Goal: Task Accomplishment & Management: Complete application form

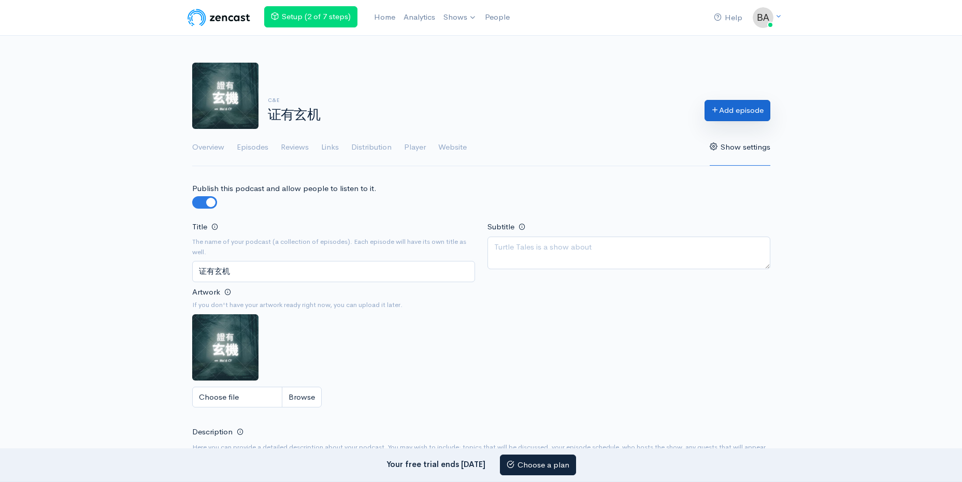
click at [715, 112] on icon at bounding box center [715, 110] width 8 height 8
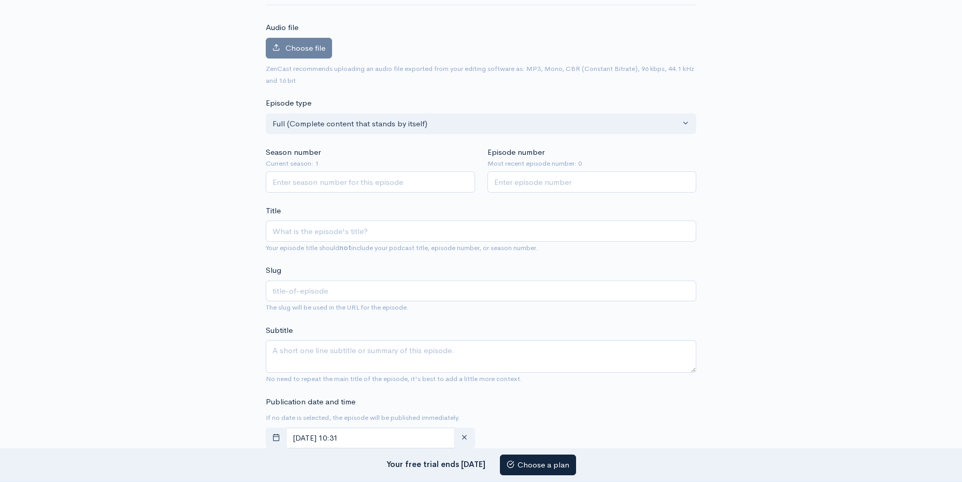
scroll to position [104, 0]
click at [524, 177] on input "Episode number" at bounding box center [591, 179] width 209 height 21
type input "1"
type input "实验室里的真相与笑料"
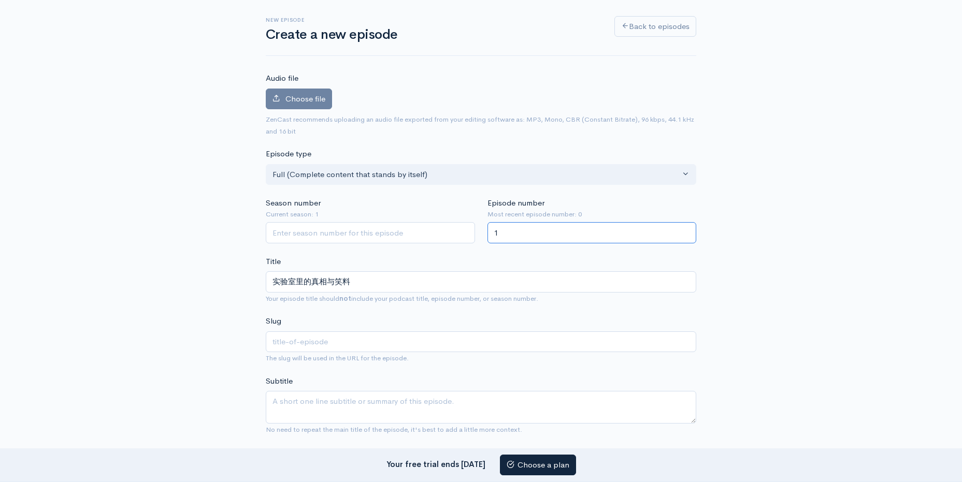
scroll to position [0, 0]
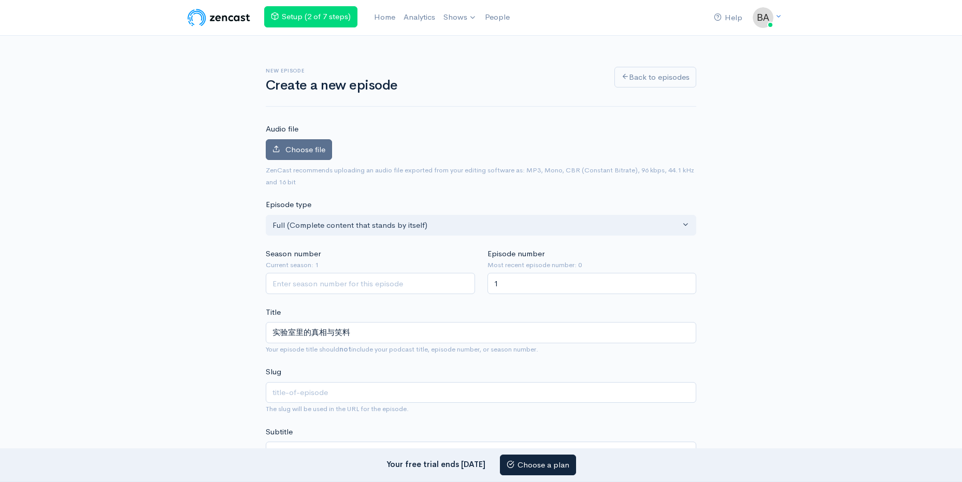
click at [300, 146] on span "Choose file" at bounding box center [305, 150] width 40 height 10
click at [0, 0] on input "Choose file" at bounding box center [0, 0] width 0 height 0
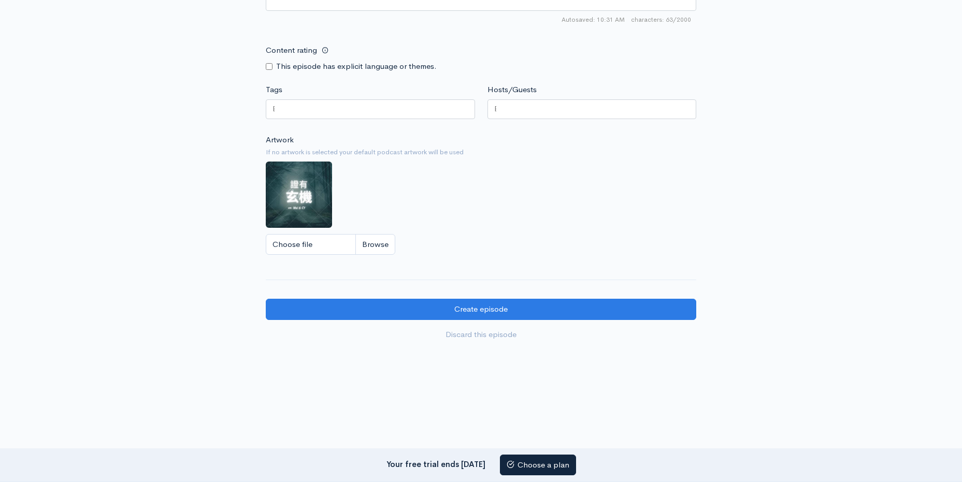
scroll to position [832, 0]
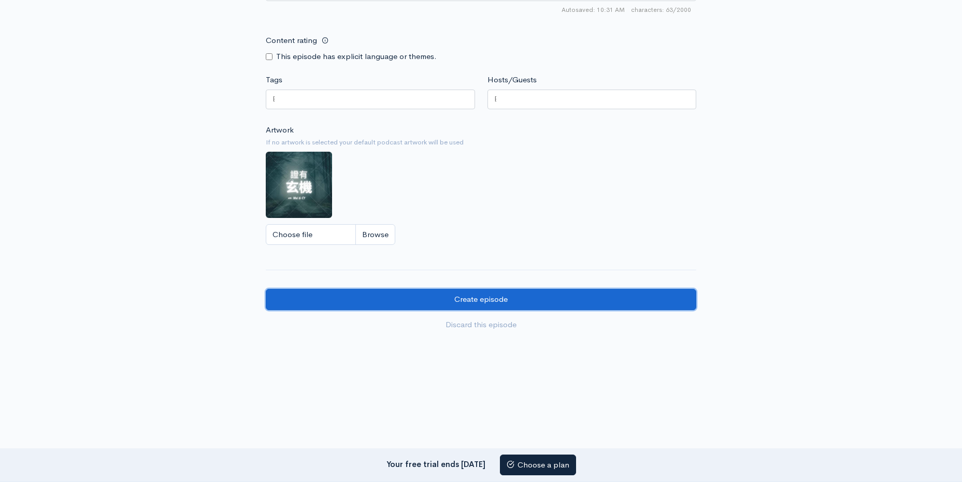
click at [519, 301] on input "Create episode" at bounding box center [481, 299] width 430 height 21
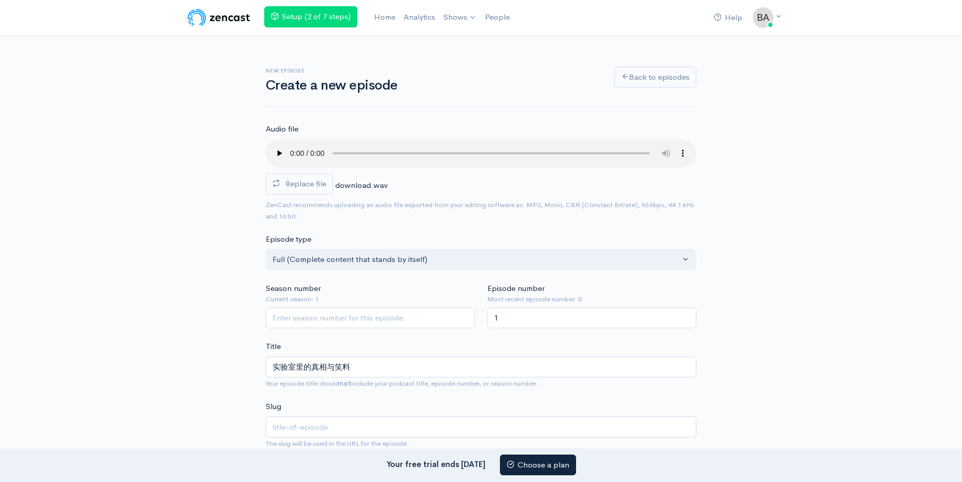
scroll to position [311, 0]
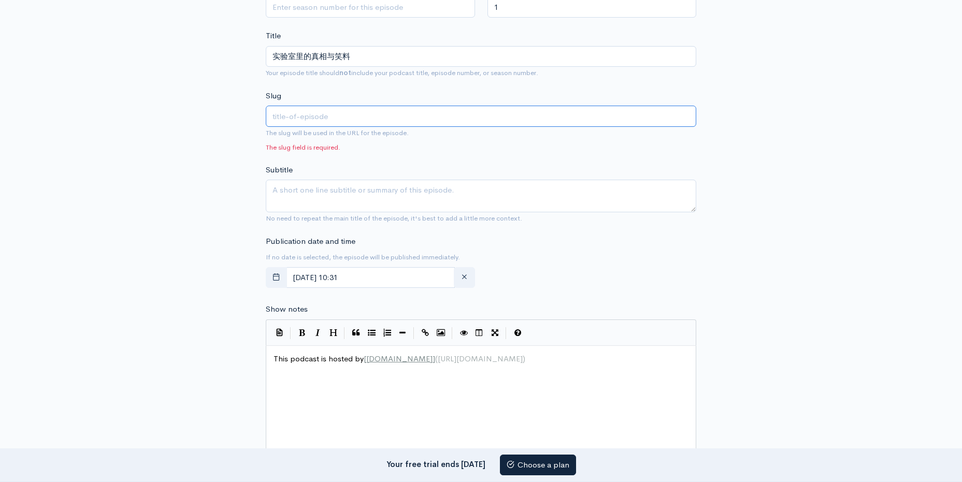
click at [425, 113] on input "text" at bounding box center [481, 116] width 430 height 21
click at [251, 130] on div "New episode Create a new episode Back to episodes Audio file Replace file downl…" at bounding box center [481, 292] width 591 height 1134
click at [324, 116] on input "text" at bounding box center [481, 116] width 430 height 21
type input "19082025"
click at [754, 306] on div "New episode Create a new episode Back to episodes Audio file Replace file downl…" at bounding box center [481, 292] width 591 height 1134
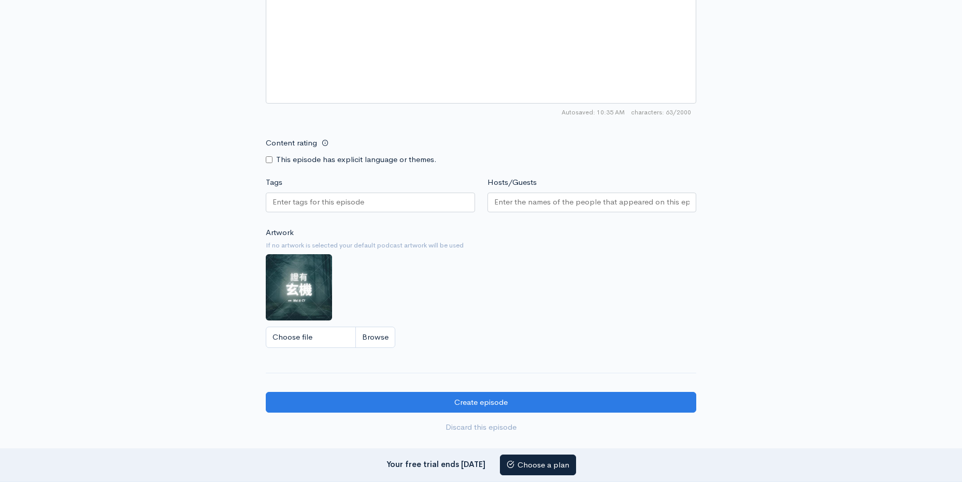
scroll to position [823, 0]
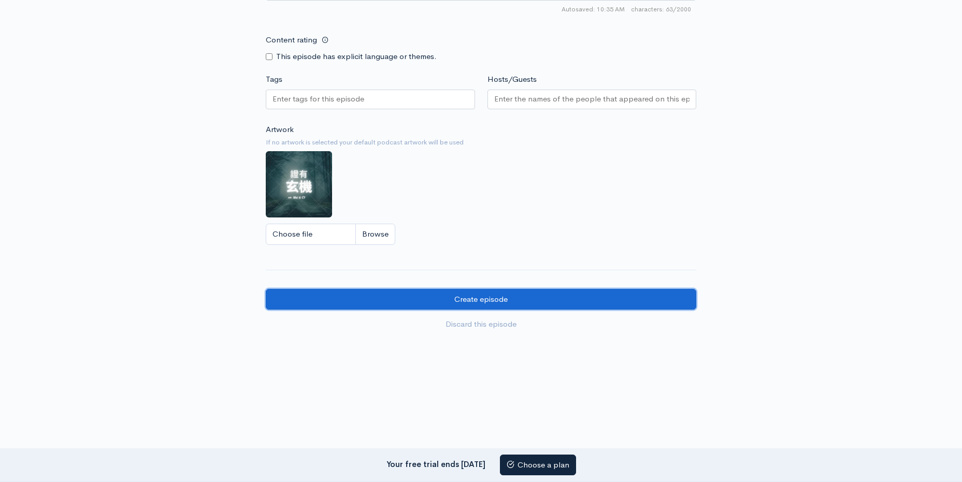
click at [477, 303] on input "Create episode" at bounding box center [481, 299] width 430 height 21
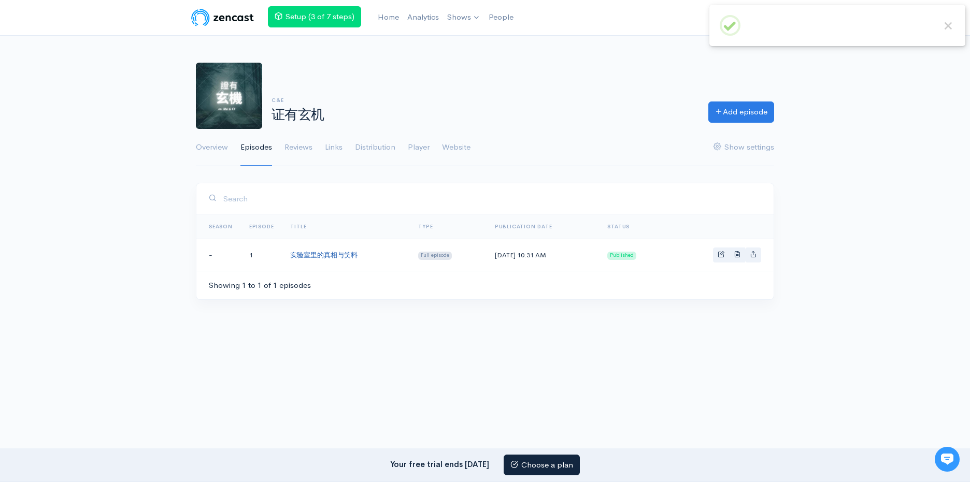
click at [331, 254] on link "实验室里的真相与笑料" at bounding box center [323, 255] width 67 height 9
click at [738, 253] on span "Basic example" at bounding box center [737, 254] width 7 height 7
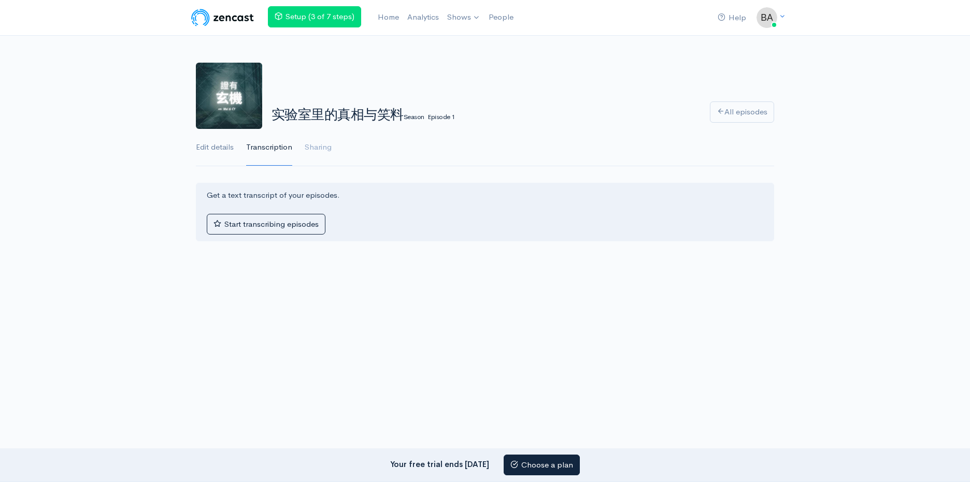
click at [228, 146] on link "Edit details" at bounding box center [215, 147] width 38 height 37
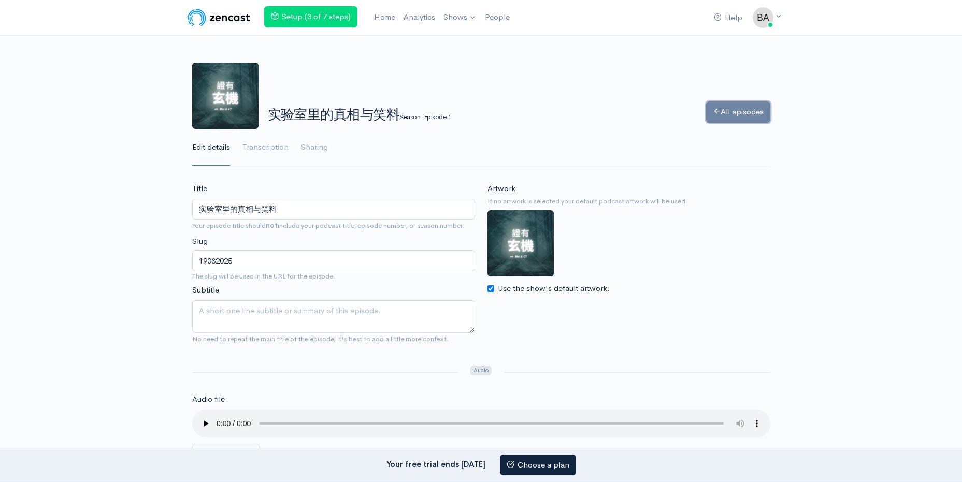
click at [754, 110] on link "All episodes" at bounding box center [738, 112] width 64 height 21
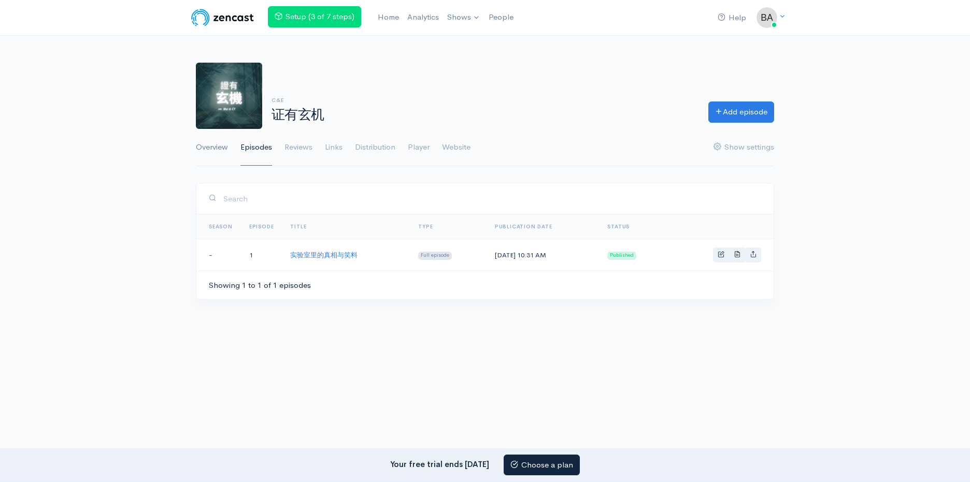
click at [214, 147] on link "Overview" at bounding box center [212, 147] width 32 height 37
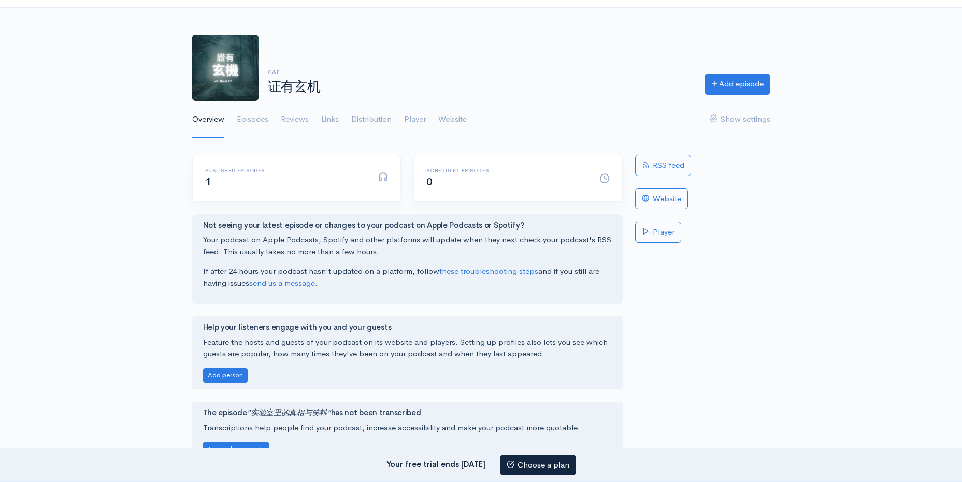
scroll to position [52, 0]
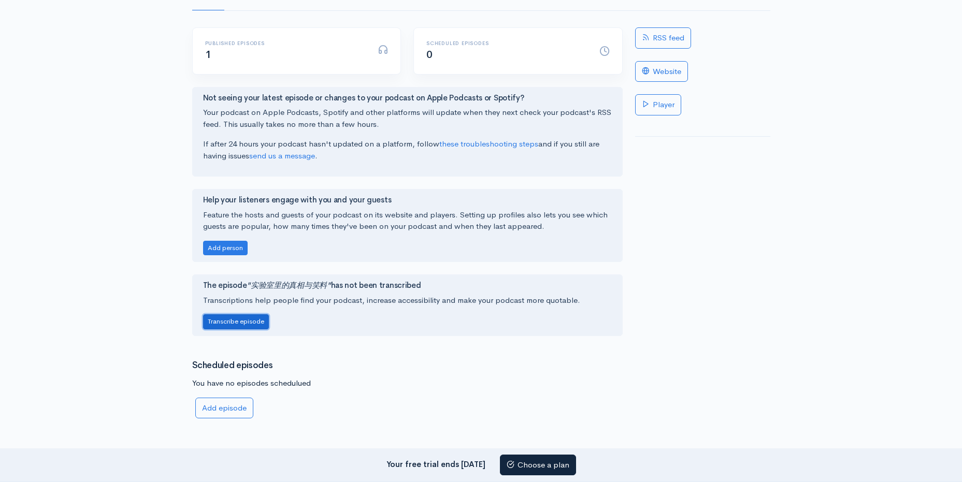
click at [259, 323] on button "Transcribe episode" at bounding box center [236, 321] width 66 height 15
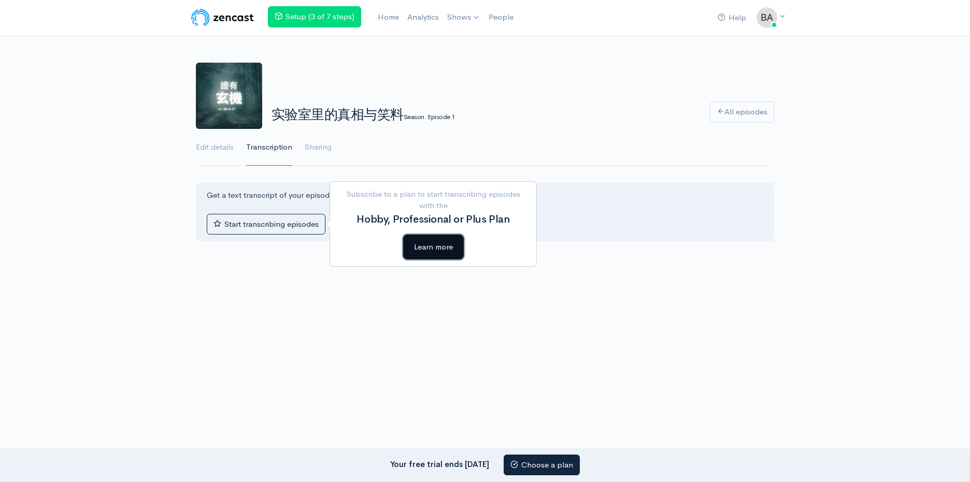
click at [451, 250] on button "Learn more" at bounding box center [433, 247] width 61 height 25
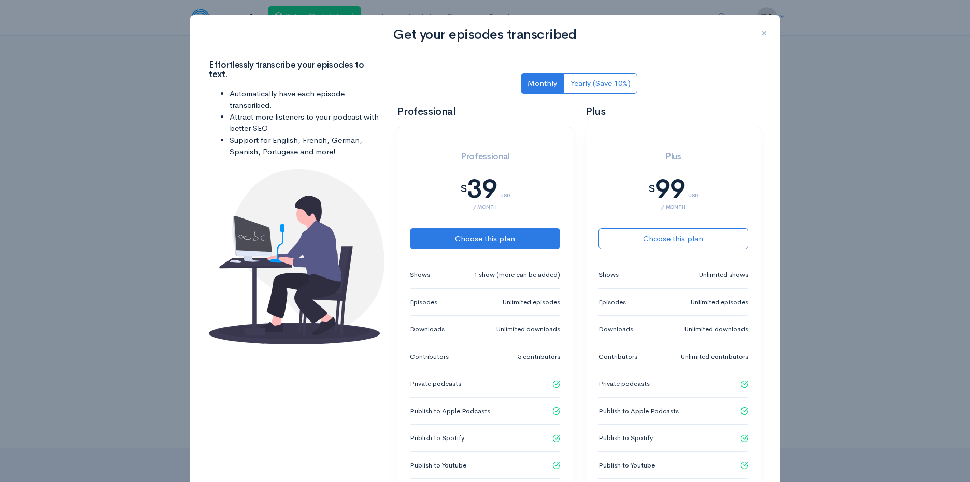
click at [761, 34] on span "×" at bounding box center [764, 32] width 6 height 15
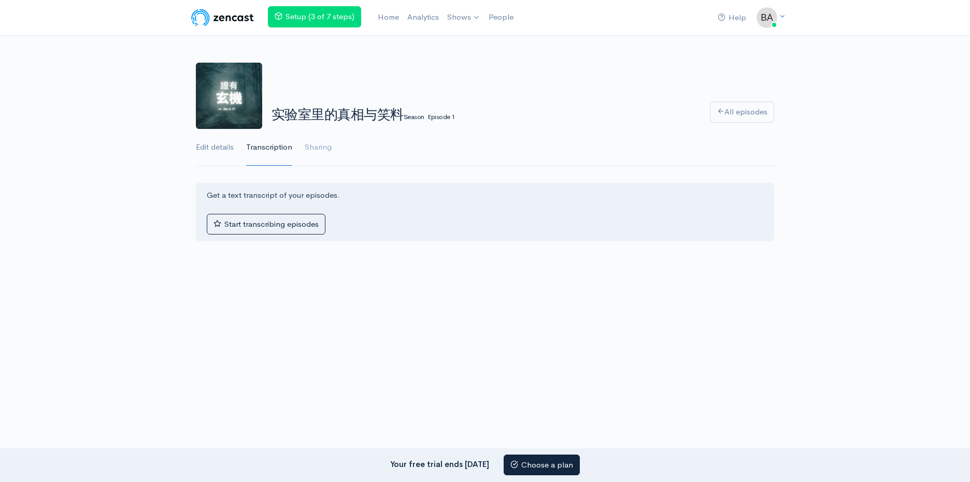
click at [226, 149] on link "Edit details" at bounding box center [215, 147] width 38 height 37
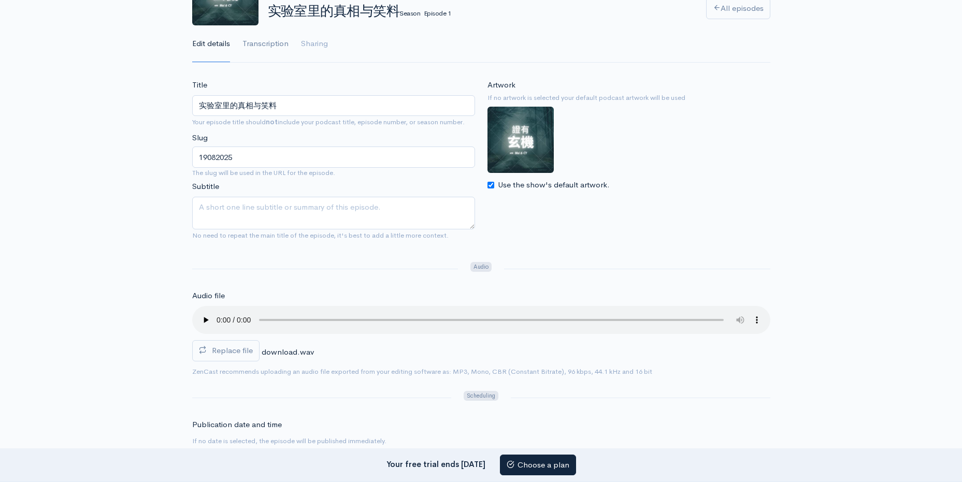
click at [259, 41] on link "Transcription" at bounding box center [265, 43] width 46 height 37
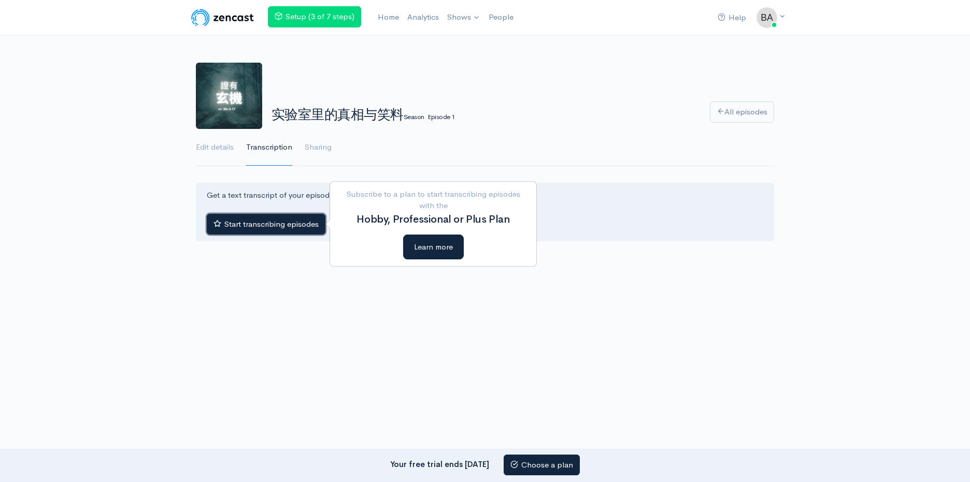
click at [279, 228] on button "Start transcribing episodes" at bounding box center [266, 224] width 119 height 21
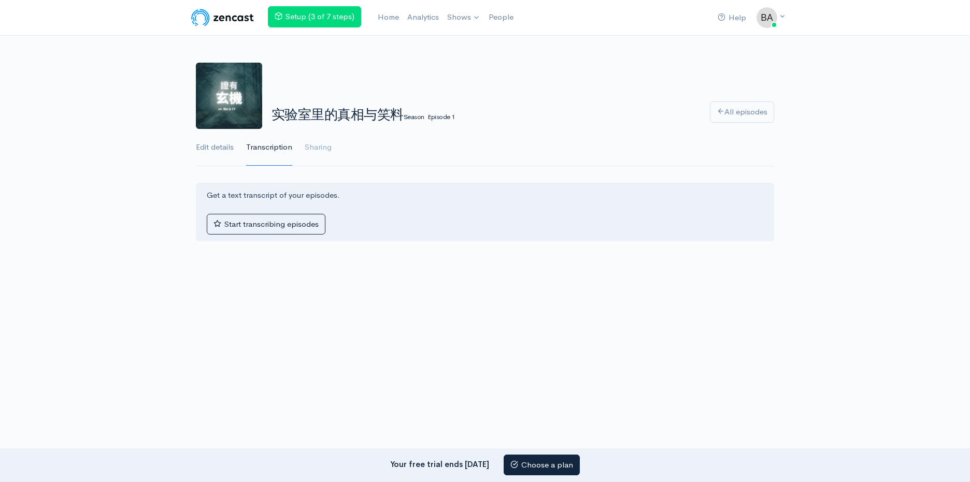
click at [223, 147] on link "Edit details" at bounding box center [215, 147] width 38 height 37
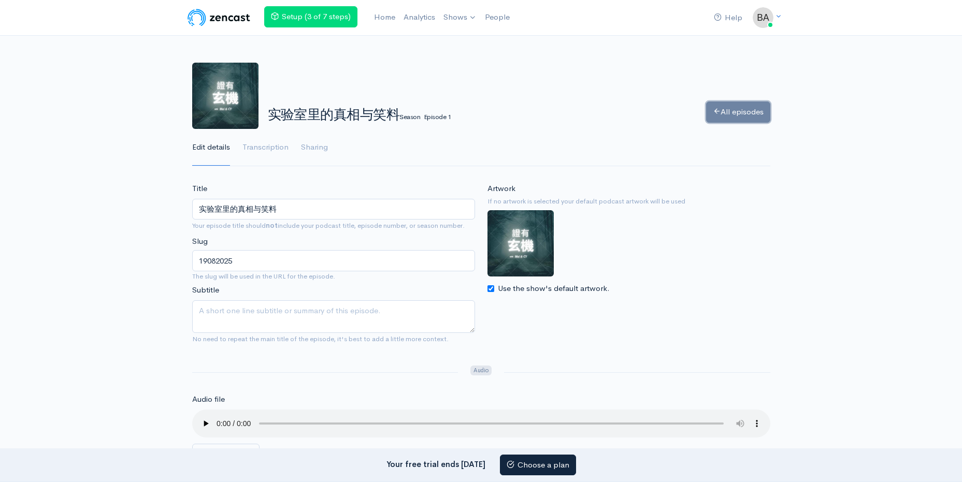
click at [718, 107] on link "All episodes" at bounding box center [738, 112] width 64 height 21
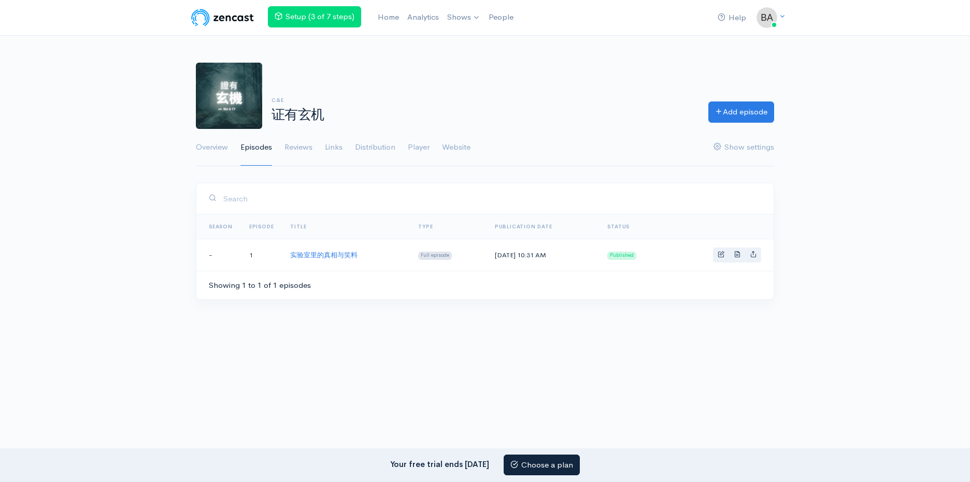
click at [518, 257] on td "Tue, Aug 19, 2025 10:31 AM" at bounding box center [542, 255] width 113 height 32
click at [349, 251] on link "实验室里的真相与笑料" at bounding box center [323, 255] width 67 height 9
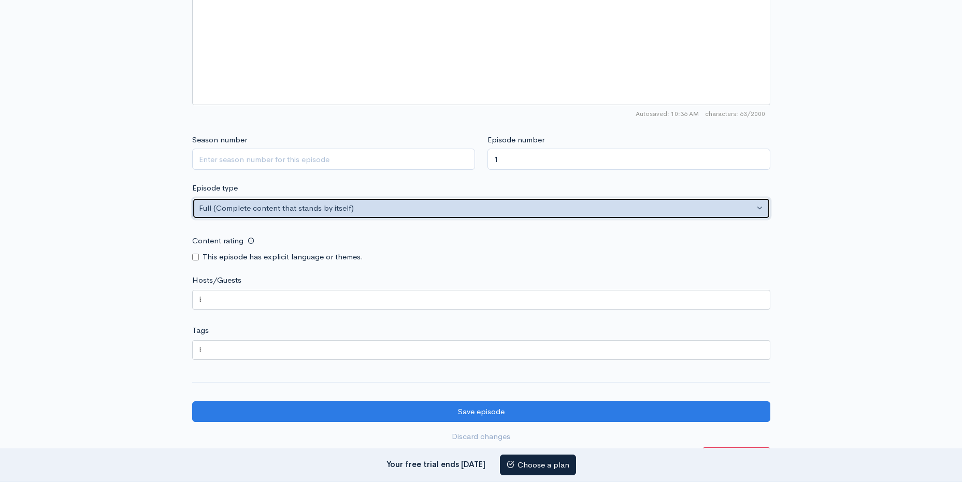
click at [312, 211] on div "Full (Complete content that stands by itself)" at bounding box center [476, 209] width 555 height 12
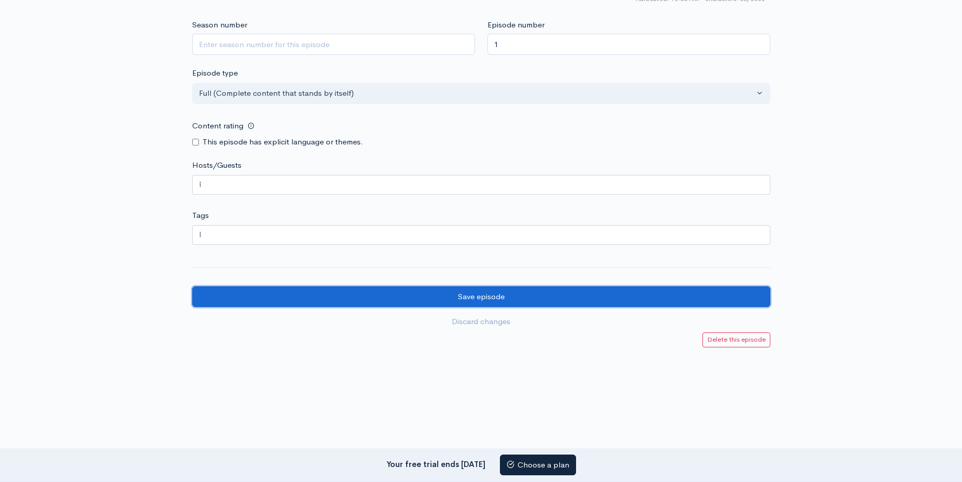
click at [354, 291] on input "Save episode" at bounding box center [481, 296] width 578 height 21
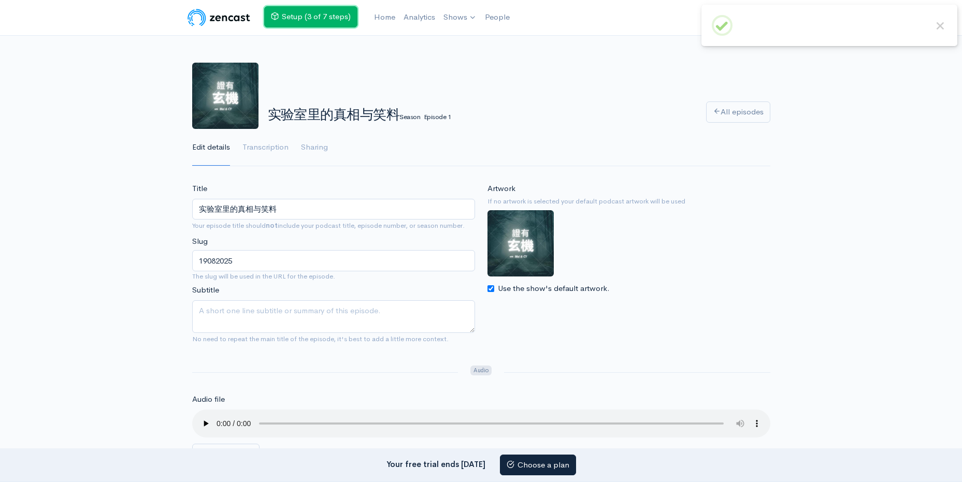
click at [344, 18] on link "Setup (3 of 7 steps)" at bounding box center [310, 16] width 93 height 21
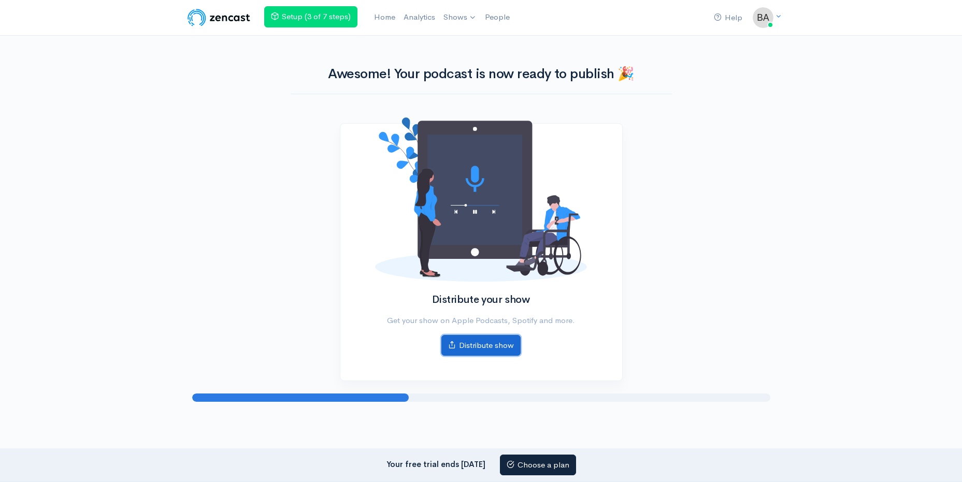
click at [485, 346] on link "Distribute show" at bounding box center [480, 345] width 79 height 21
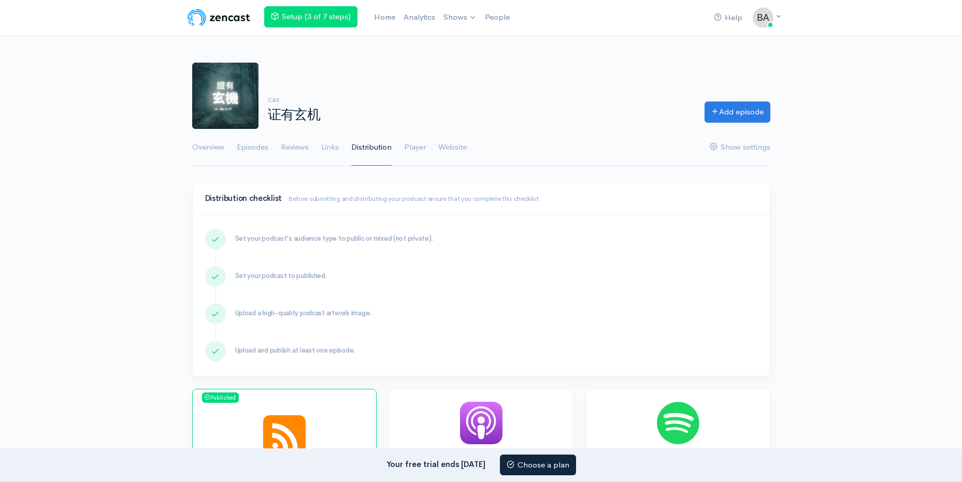
click at [484, 344] on div "Upload and publish at least one episode." at bounding box center [496, 351] width 535 height 21
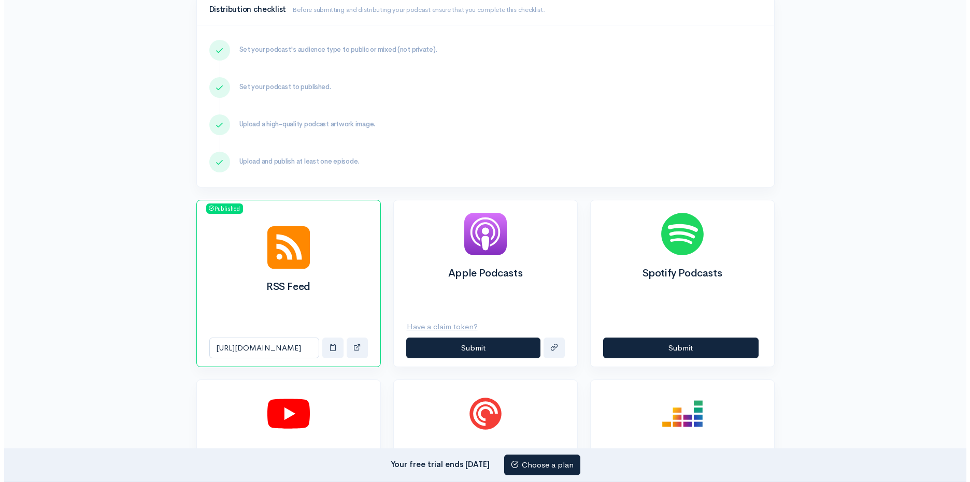
scroll to position [207, 0]
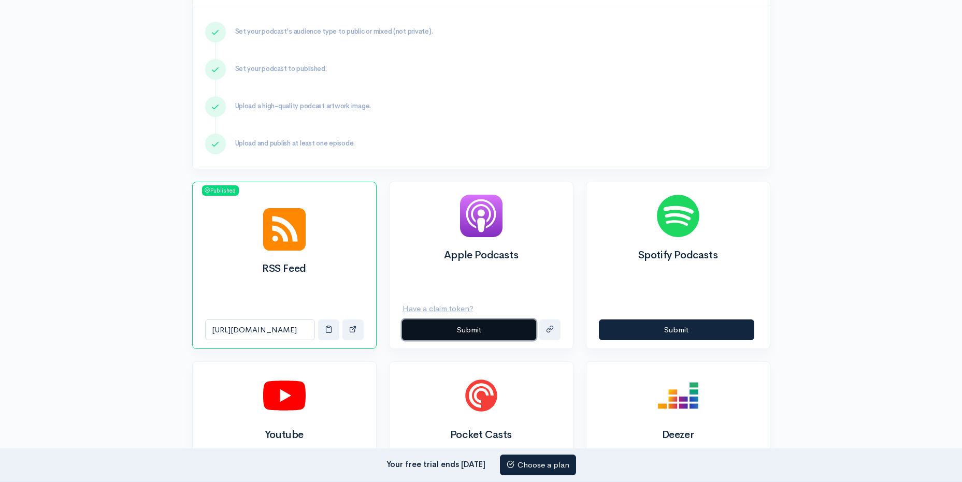
click at [489, 328] on button "Submit" at bounding box center [469, 330] width 134 height 21
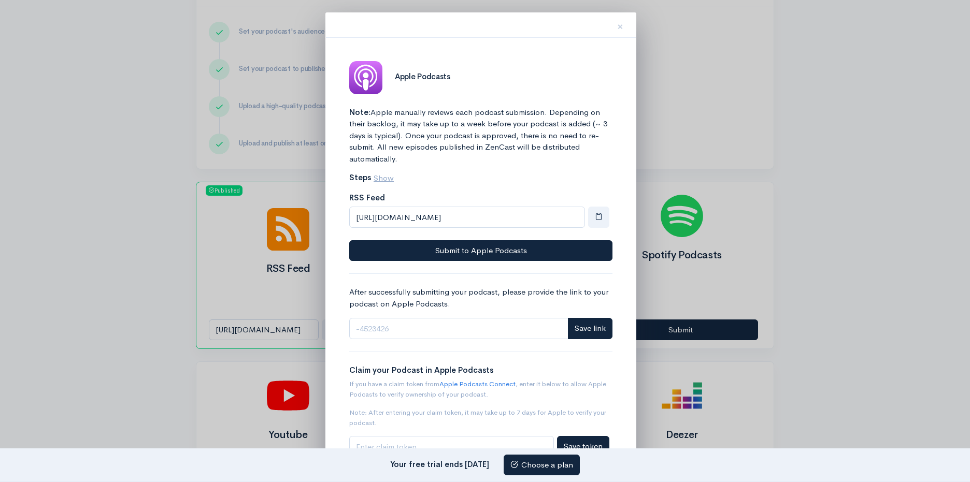
scroll to position [32, 0]
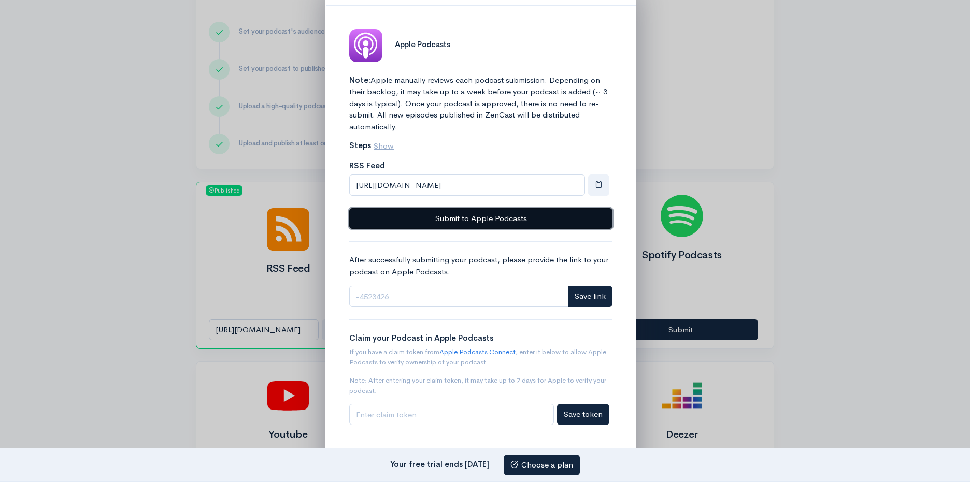
click at [550, 222] on button "Submit to Apple Podcasts" at bounding box center [480, 218] width 263 height 21
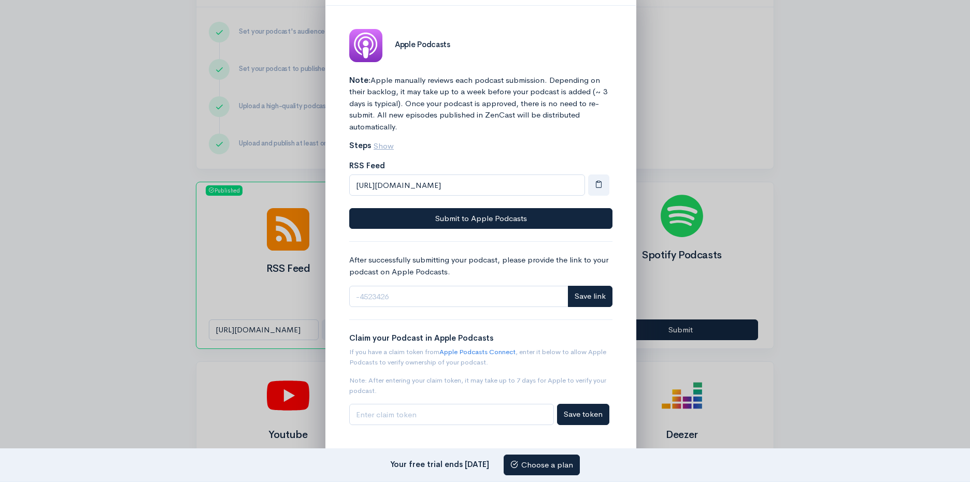
drag, startPoint x: 752, startPoint y: 128, endPoint x: 748, endPoint y: 139, distance: 12.3
click at [752, 128] on div at bounding box center [485, 241] width 970 height 482
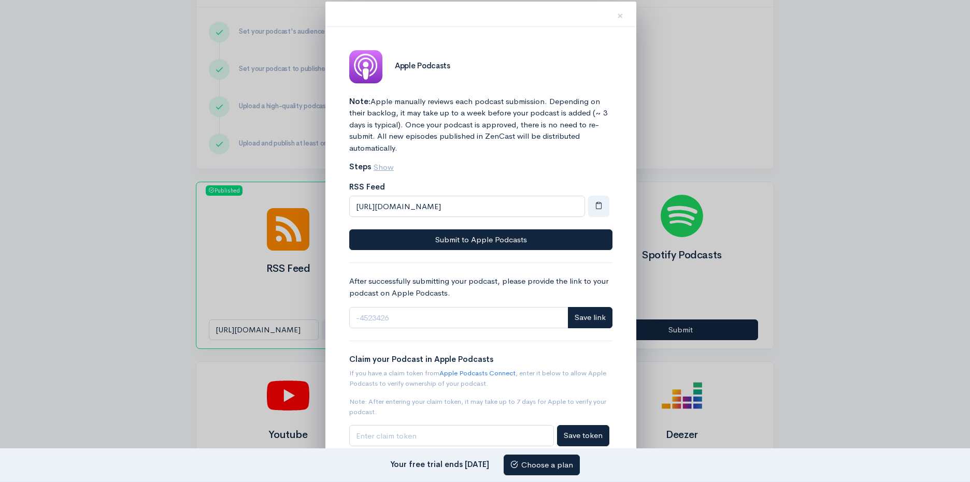
scroll to position [0, 0]
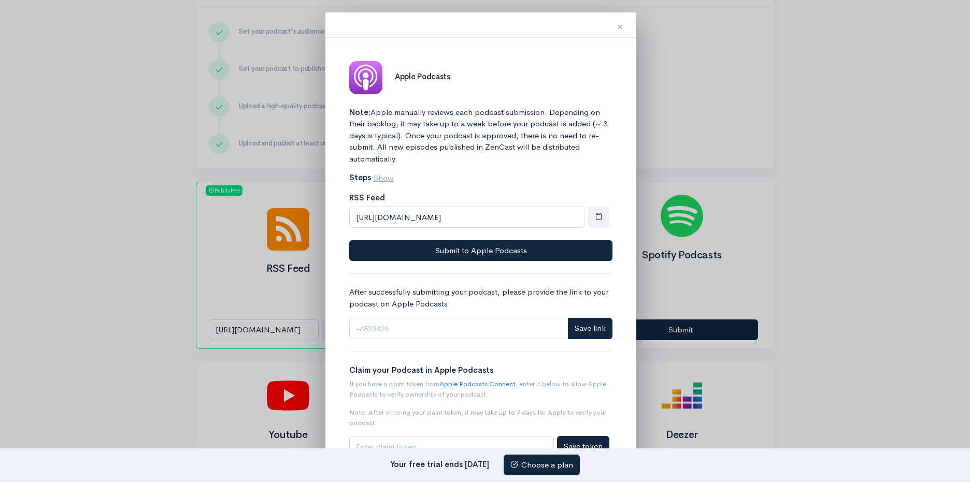
drag, startPoint x: 616, startPoint y: 23, endPoint x: 656, endPoint y: 124, distance: 108.6
click at [617, 23] on button "×" at bounding box center [620, 25] width 31 height 33
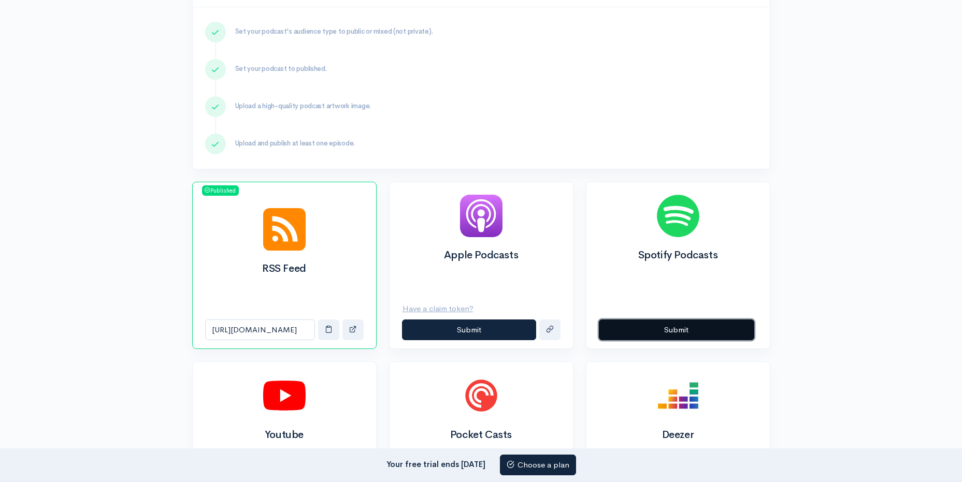
click at [650, 329] on button "Submit" at bounding box center [676, 330] width 155 height 21
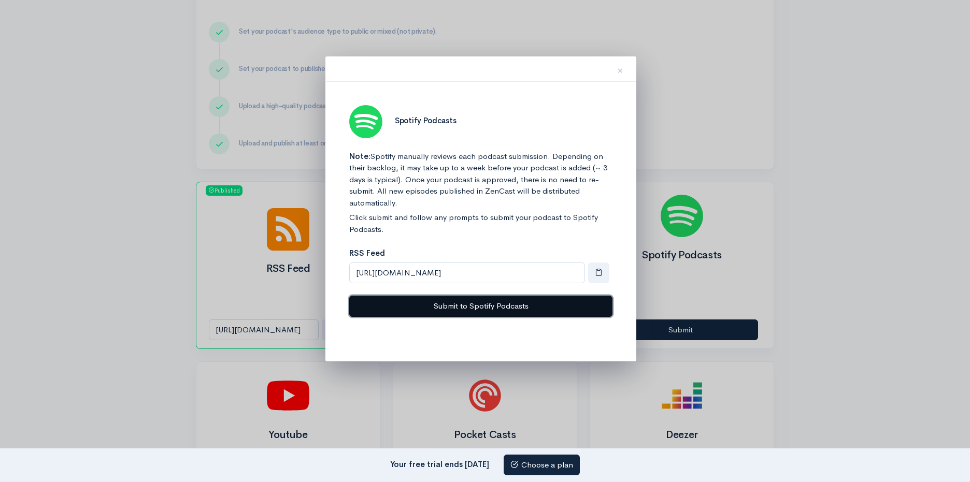
click at [486, 308] on button "Submit to Spotify Podcasts" at bounding box center [480, 306] width 263 height 21
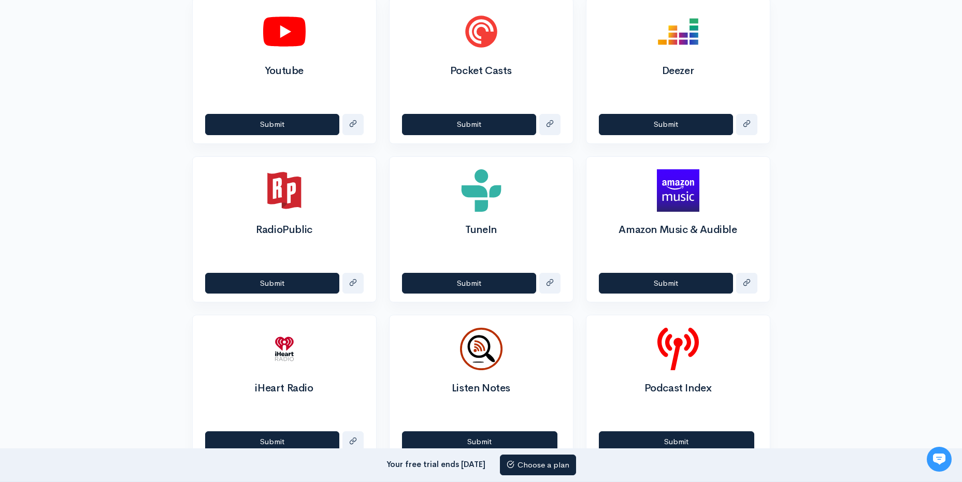
scroll to position [414, 0]
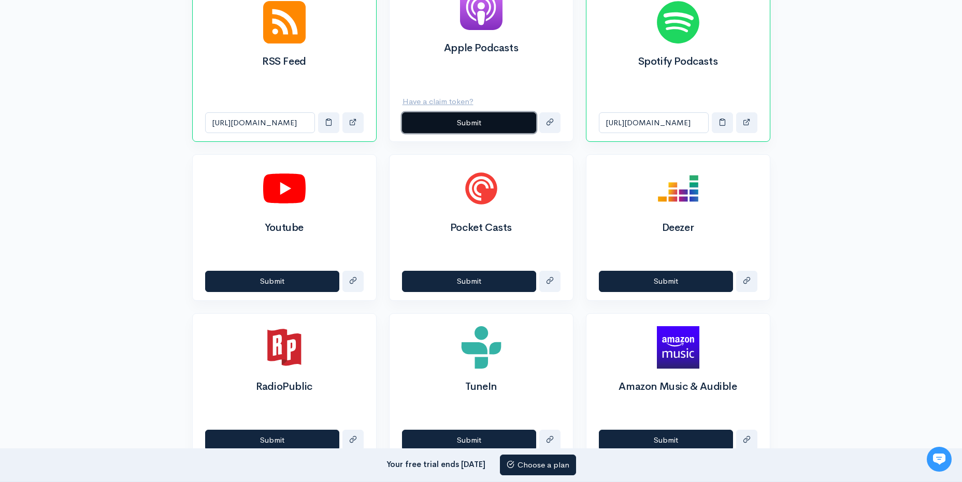
click at [428, 116] on button "Submit" at bounding box center [469, 122] width 134 height 21
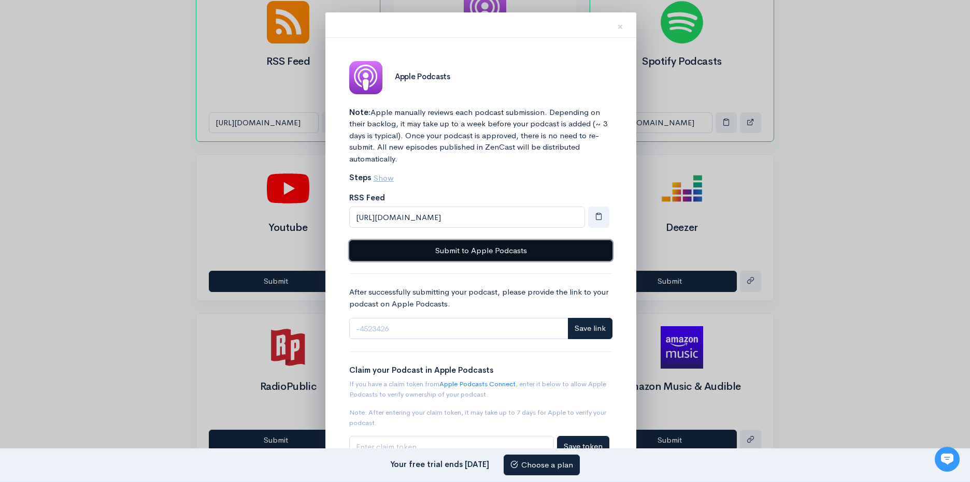
click at [509, 253] on button "Submit to Apple Podcasts" at bounding box center [480, 250] width 263 height 21
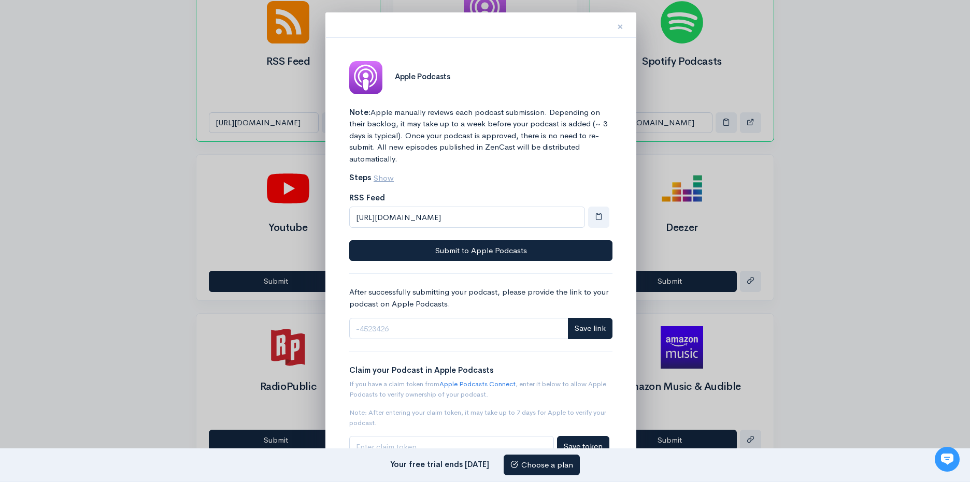
drag, startPoint x: 620, startPoint y: 32, endPoint x: 632, endPoint y: 38, distance: 13.9
click at [620, 31] on span "×" at bounding box center [620, 26] width 6 height 15
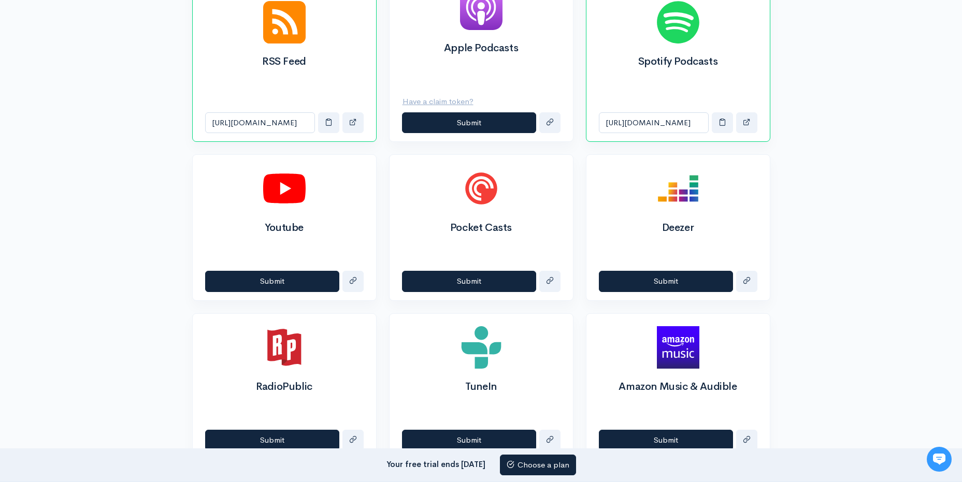
click at [739, 85] on div "Spotify Podcasts" at bounding box center [677, 47] width 183 height 116
click at [822, 96] on div "Help Notifications View all Your profile Team settings Default team Current Log…" at bounding box center [481, 296] width 962 height 1420
click at [309, 231] on h2 "Youtube" at bounding box center [284, 227] width 159 height 11
click at [543, 71] on div "Apple Podcasts" at bounding box center [481, 29] width 183 height 108
click at [476, 103] on button "Have a claim token?" at bounding box center [441, 101] width 78 height 21
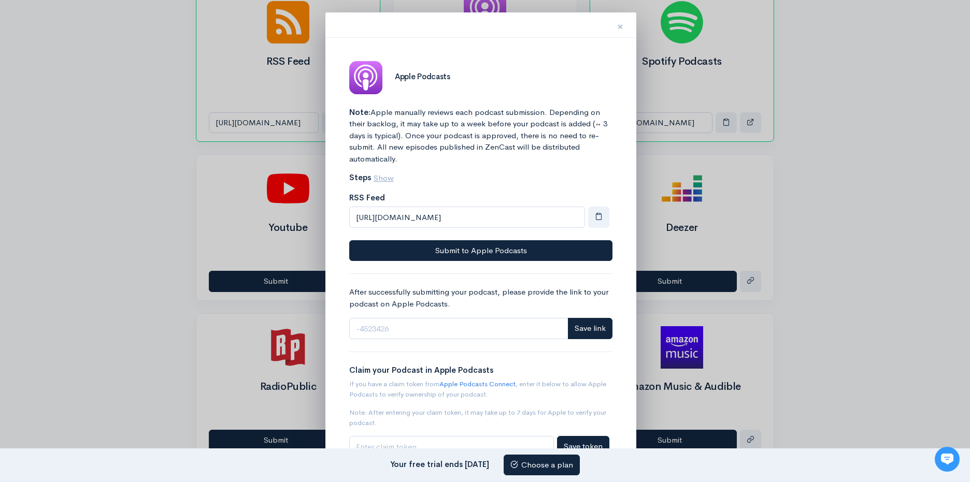
click at [621, 26] on span "×" at bounding box center [620, 26] width 6 height 15
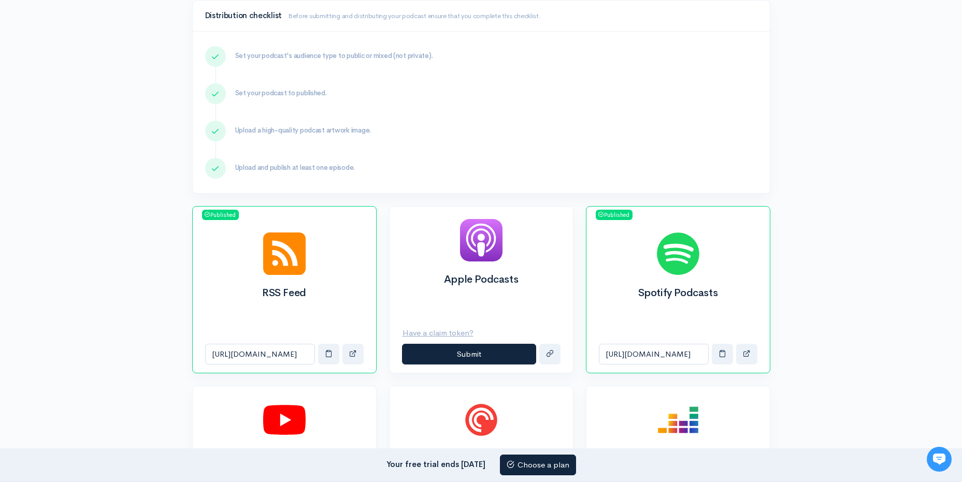
scroll to position [155, 0]
